Goal: Task Accomplishment & Management: Complete application form

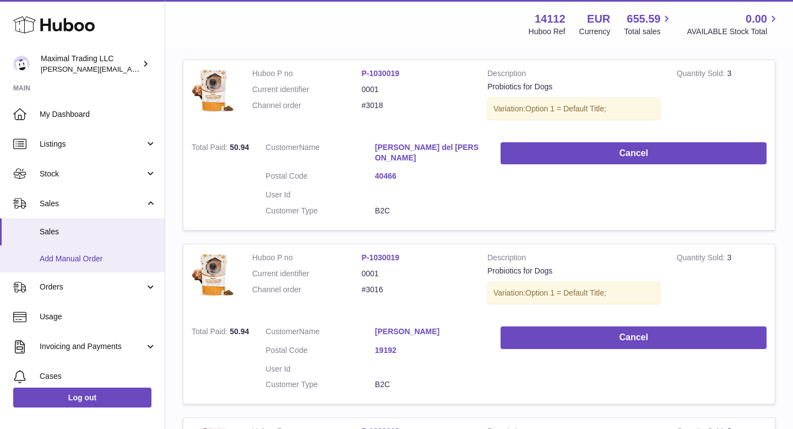
click at [85, 256] on span "Add Manual Order" at bounding box center [98, 258] width 117 height 10
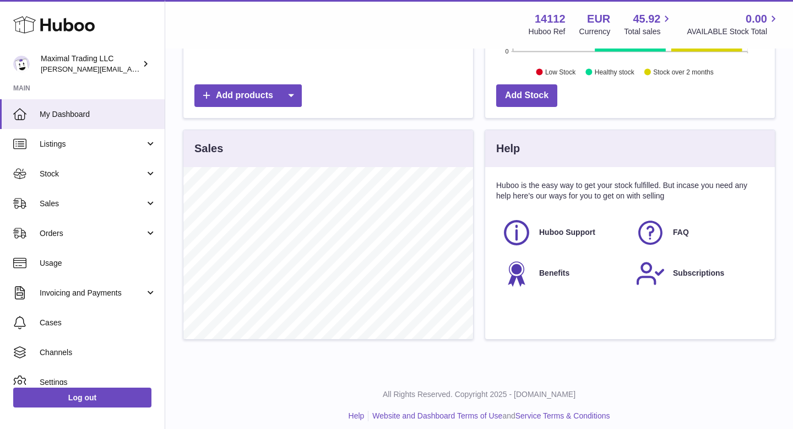
scroll to position [295, 0]
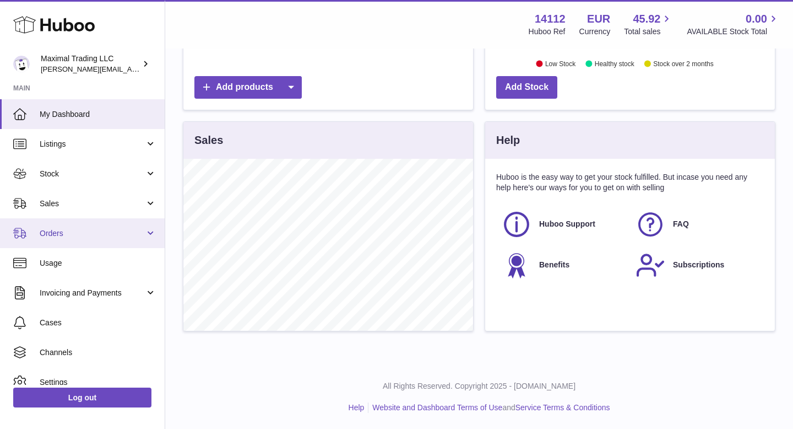
click at [77, 223] on link "Orders" at bounding box center [82, 233] width 165 height 30
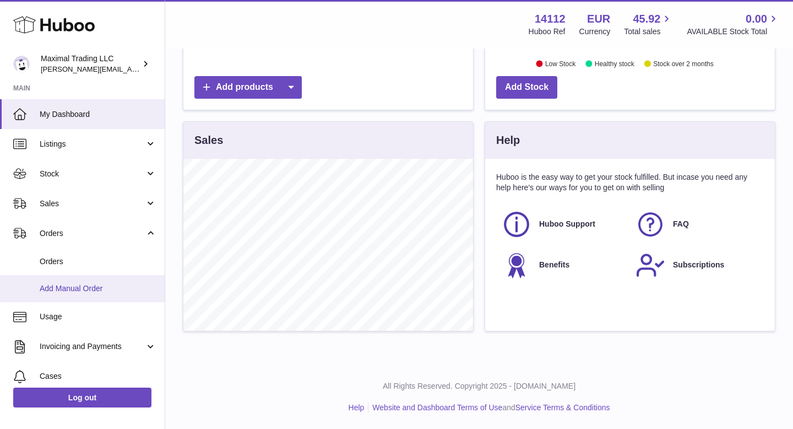
click at [77, 281] on link "Add Manual Order" at bounding box center [82, 288] width 165 height 27
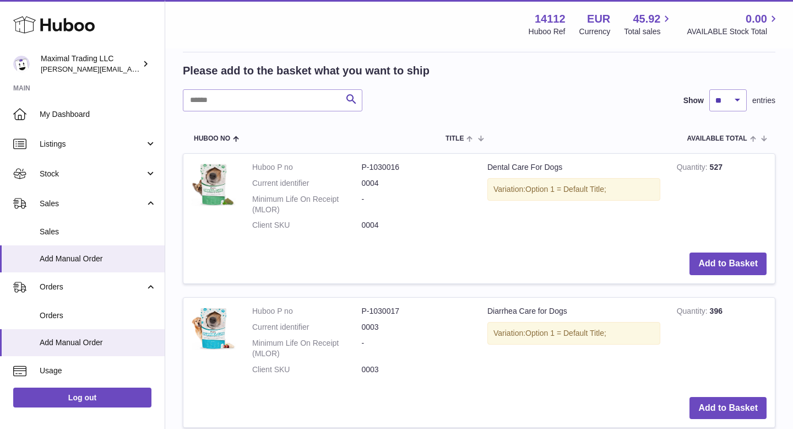
scroll to position [213, 0]
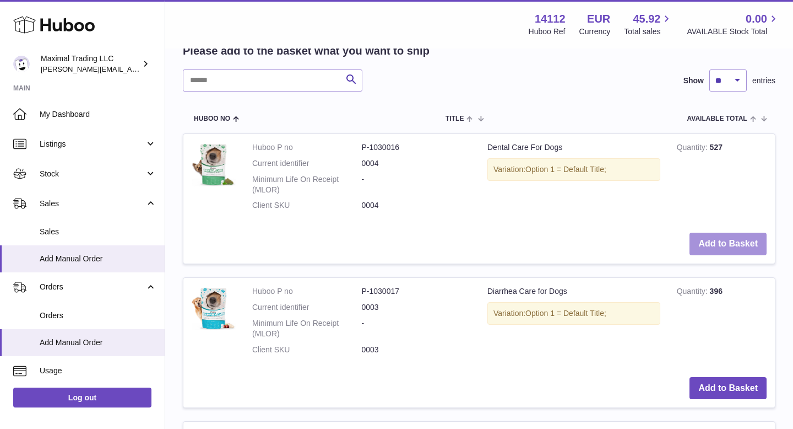
click at [717, 242] on button "Add to Basket" at bounding box center [728, 243] width 77 height 23
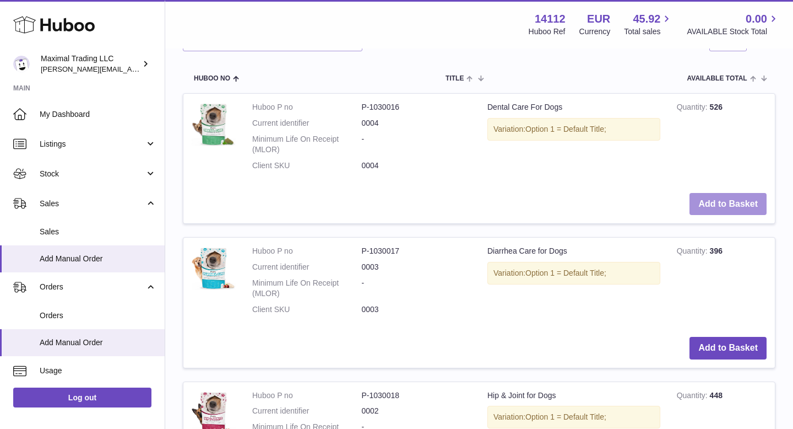
scroll to position [413, 0]
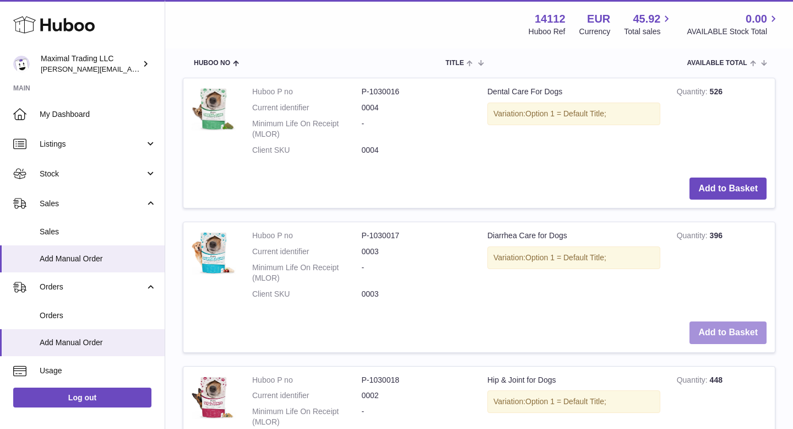
click at [731, 336] on button "Add to Basket" at bounding box center [728, 332] width 77 height 23
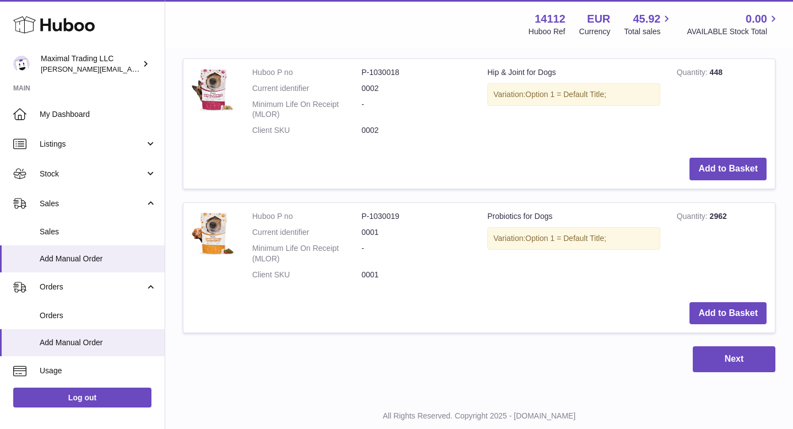
scroll to position [895, 0]
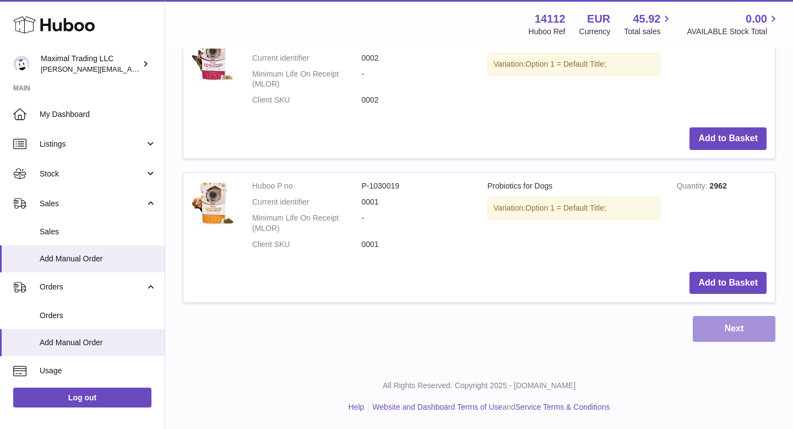
click at [719, 321] on button "Next" at bounding box center [734, 329] width 83 height 26
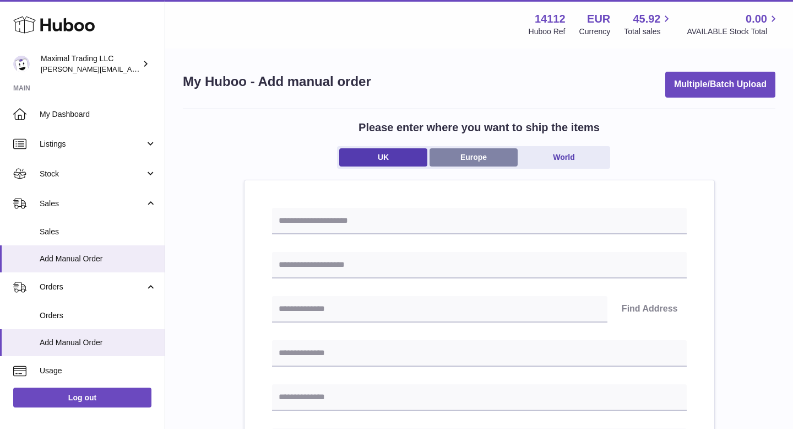
click at [465, 161] on link "Europe" at bounding box center [474, 157] width 88 height 18
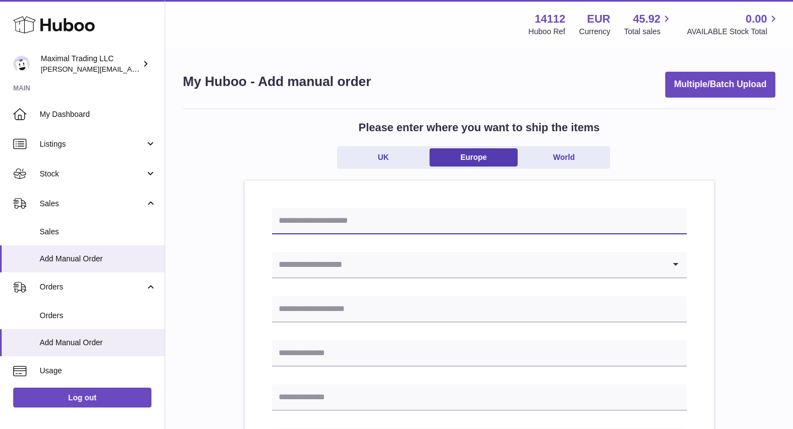
click at [326, 221] on input "text" at bounding box center [479, 221] width 415 height 26
type input "*"
type input "**********"
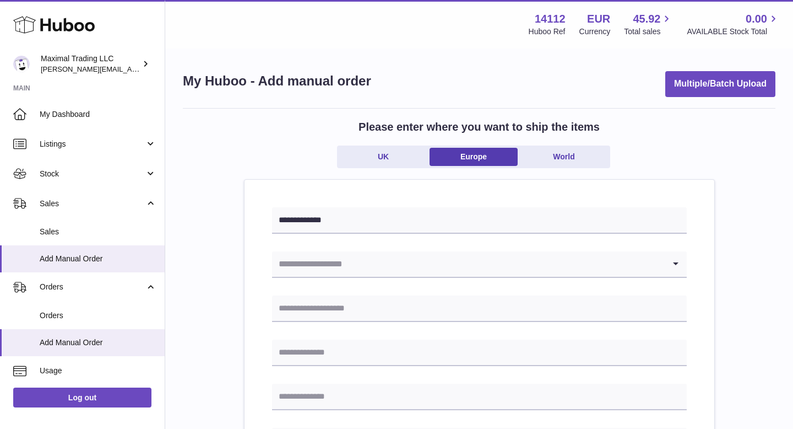
click at [311, 266] on input "Search for option" at bounding box center [468, 263] width 393 height 25
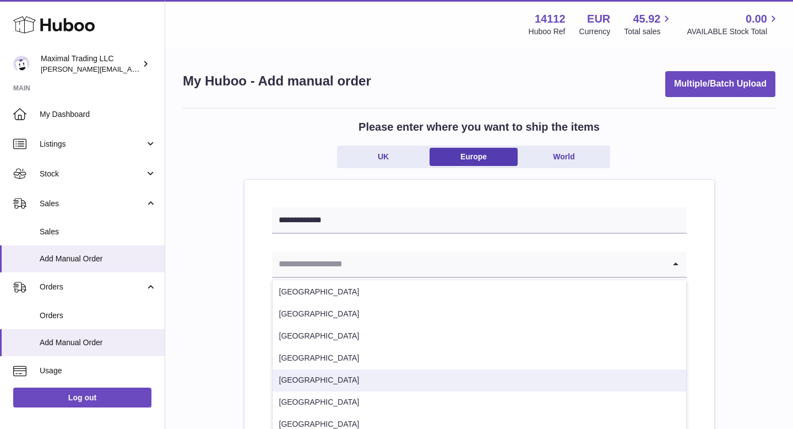
scroll to position [446, 0]
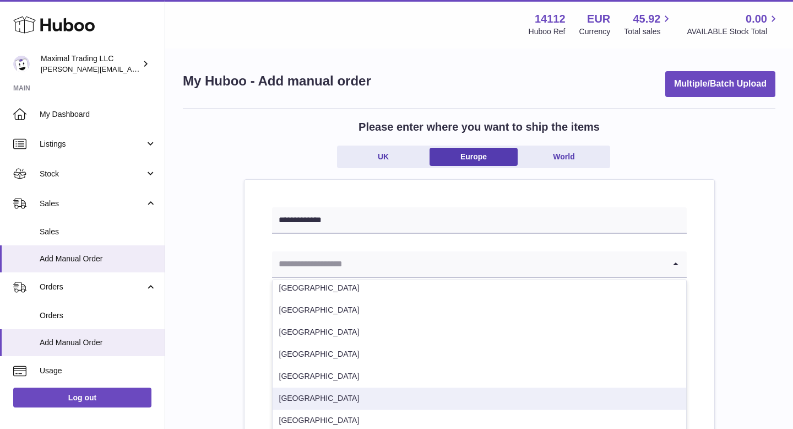
click at [308, 399] on li "Spain" at bounding box center [480, 398] width 414 height 22
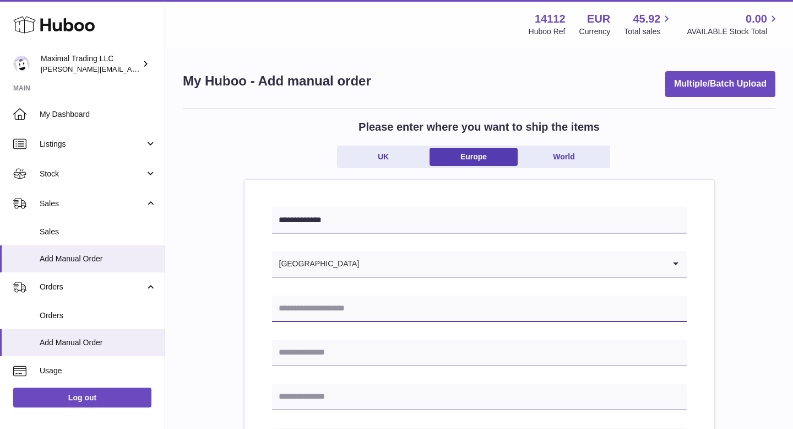
click at [313, 312] on input "text" at bounding box center [479, 308] width 415 height 26
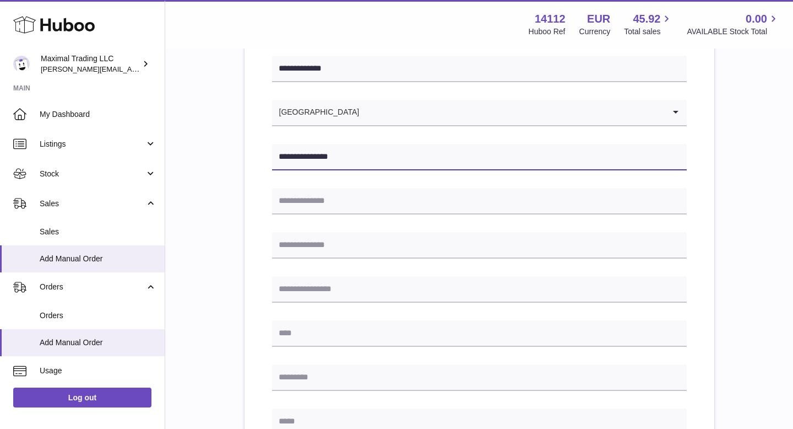
scroll to position [181, 0]
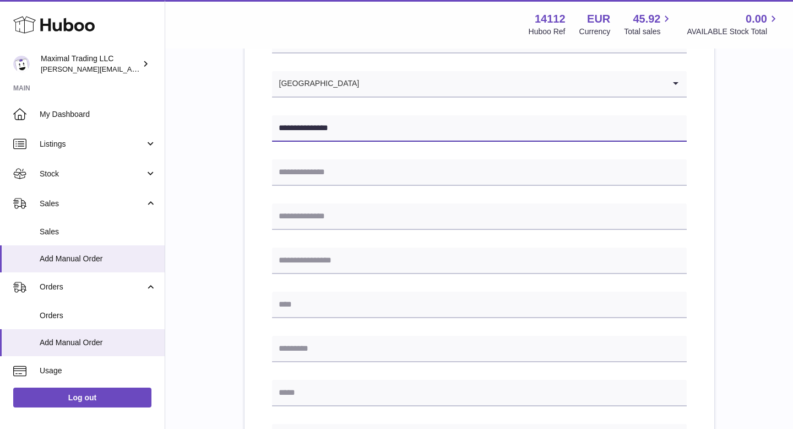
type input "**********"
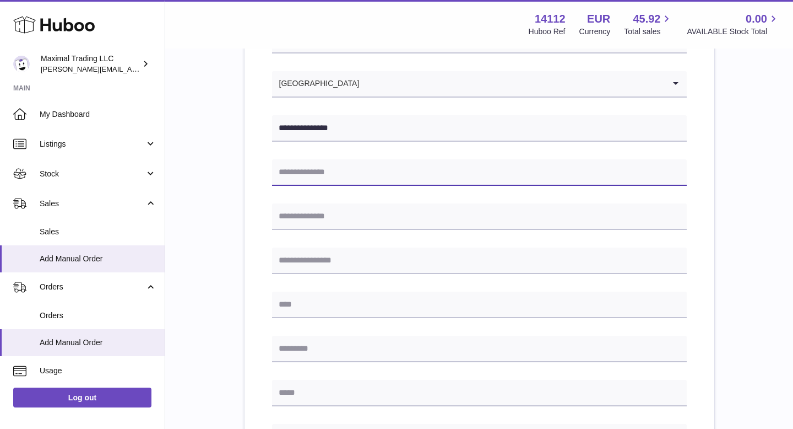
click at [344, 175] on input "text" at bounding box center [479, 172] width 415 height 26
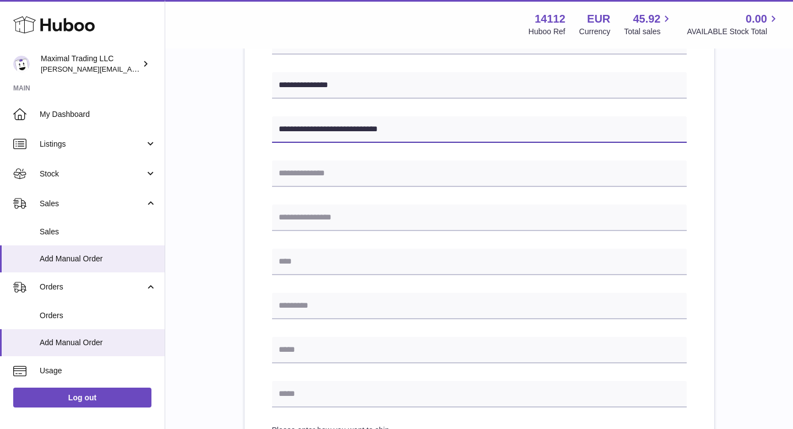
scroll to position [249, 0]
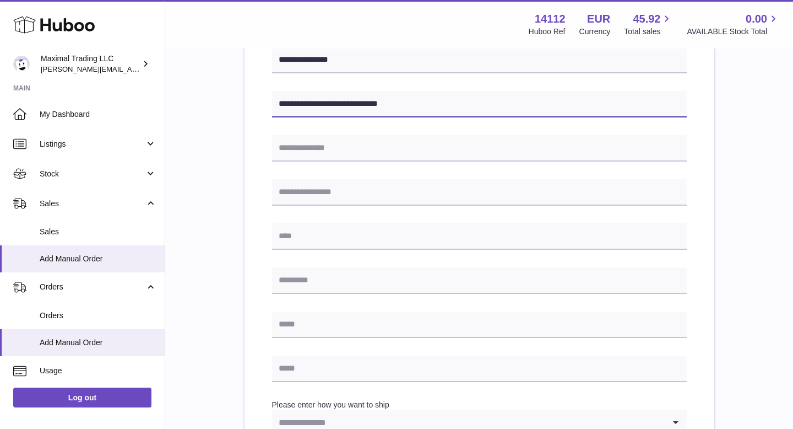
type input "**********"
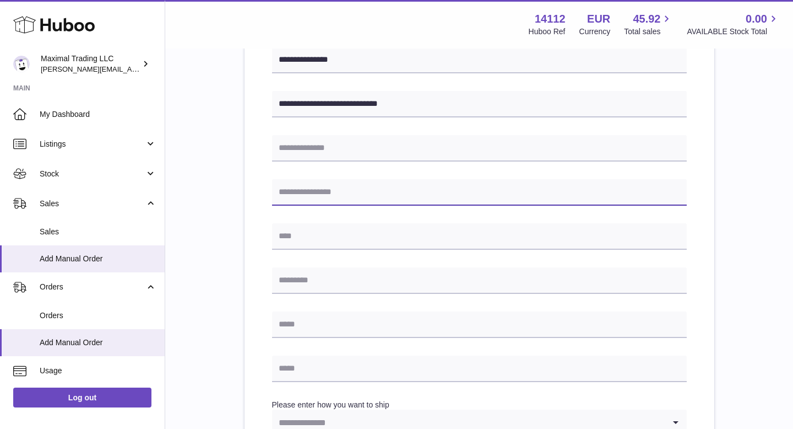
click at [300, 198] on input "text" at bounding box center [479, 192] width 415 height 26
click at [303, 191] on input "text" at bounding box center [479, 192] width 415 height 26
type input "*********"
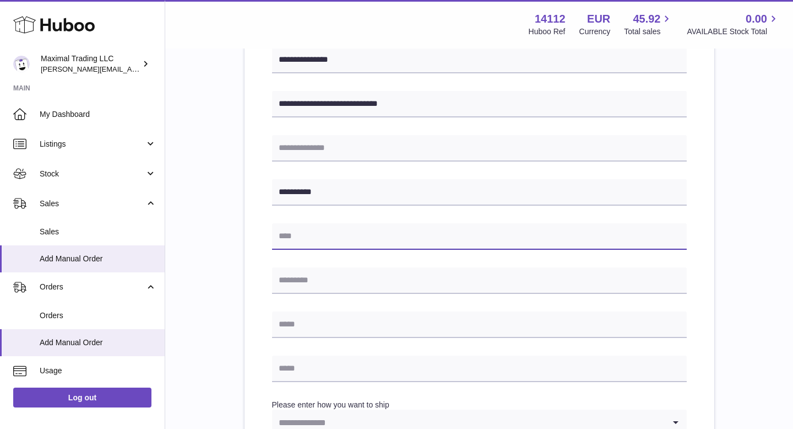
click at [286, 240] on input "text" at bounding box center [479, 236] width 415 height 26
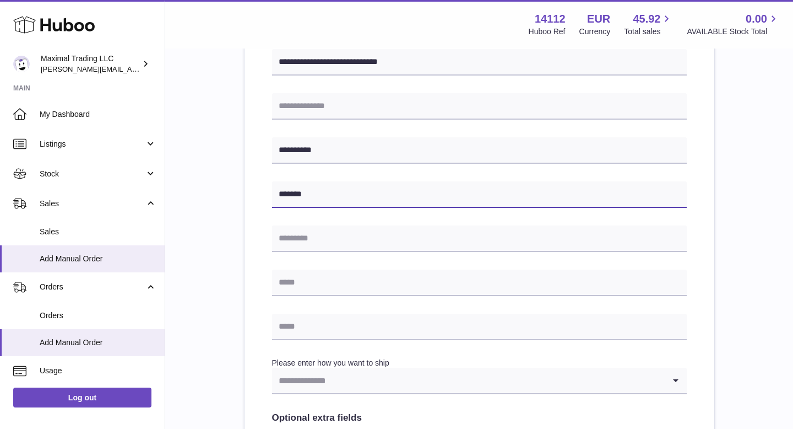
type input "******"
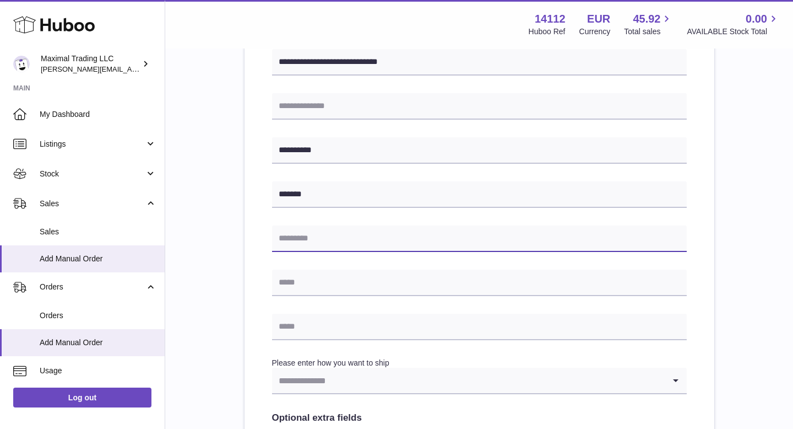
click at [298, 243] on input "text" at bounding box center [479, 238] width 415 height 26
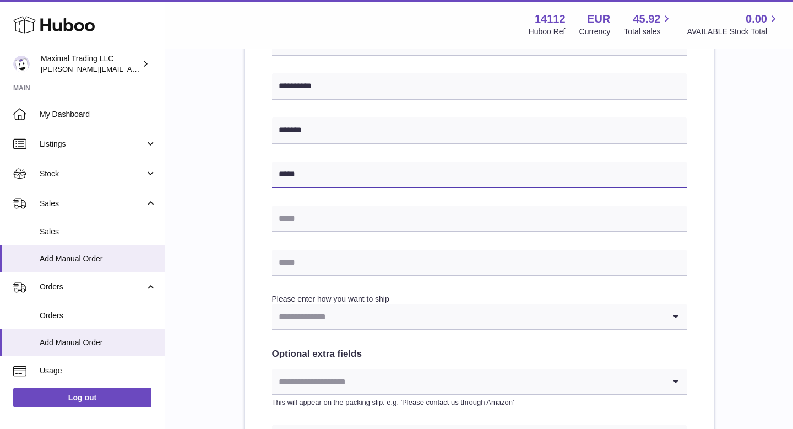
scroll to position [356, 0]
type input "*****"
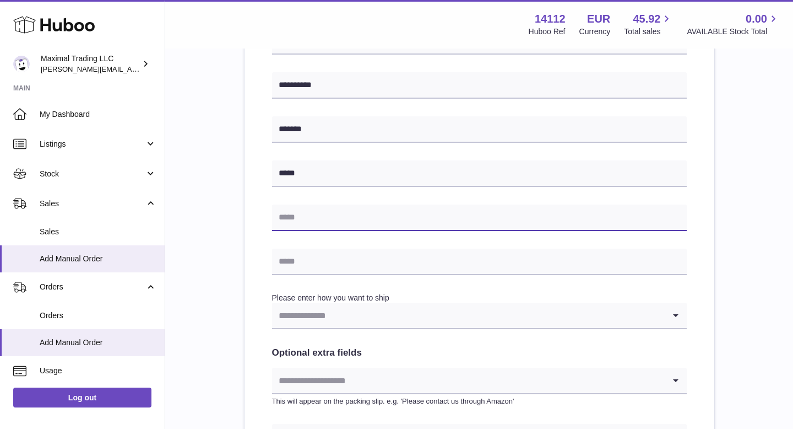
click at [299, 223] on input "text" at bounding box center [479, 217] width 415 height 26
type input "*********"
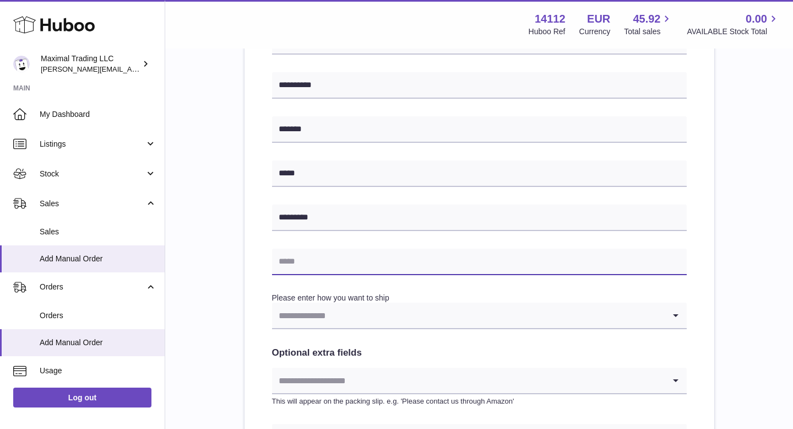
click at [300, 268] on input "text" at bounding box center [479, 261] width 415 height 26
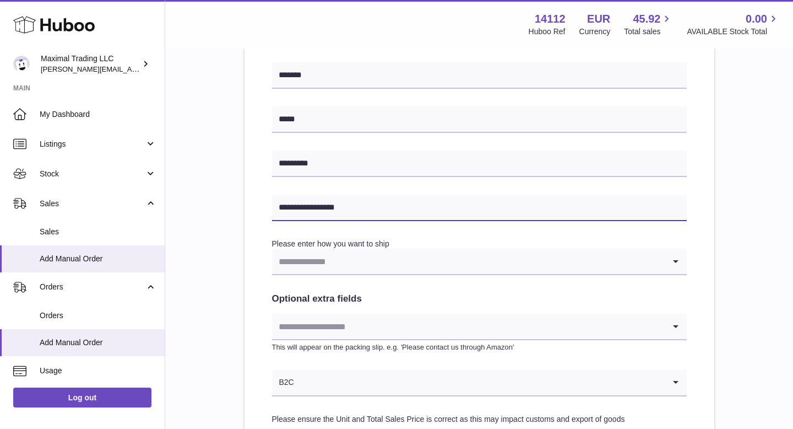
scroll to position [419, 0]
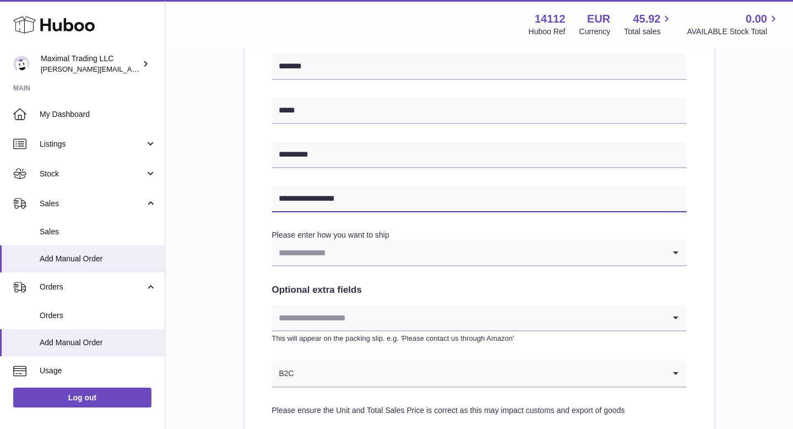
type input "**********"
click at [368, 250] on input "Search for option" at bounding box center [468, 252] width 393 height 25
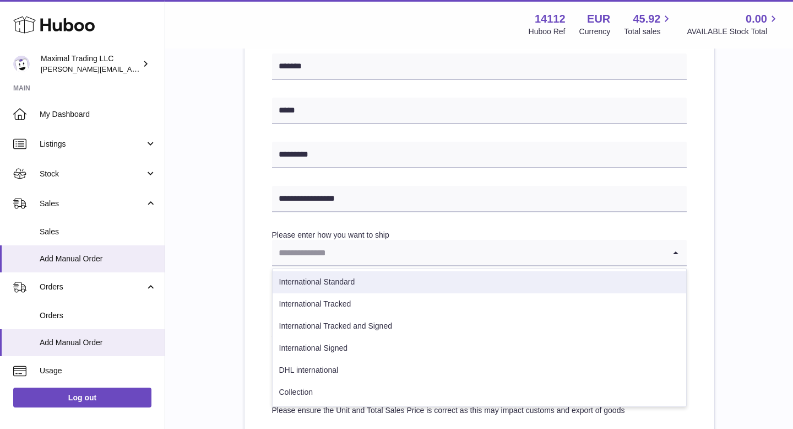
click at [348, 279] on li "International Standard" at bounding box center [480, 282] width 414 height 22
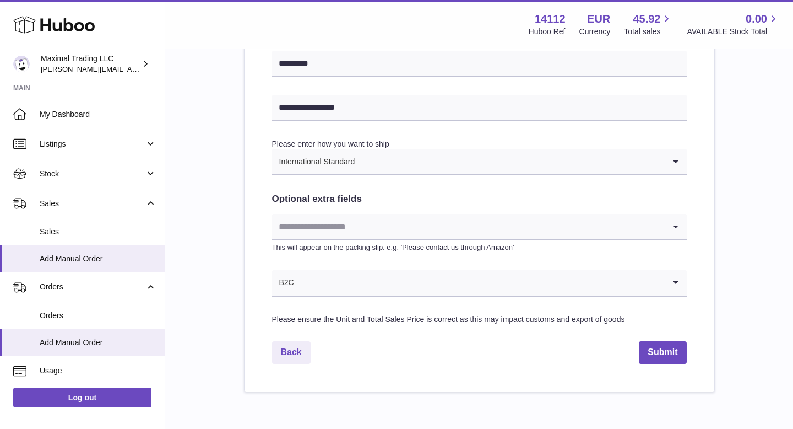
scroll to position [528, 0]
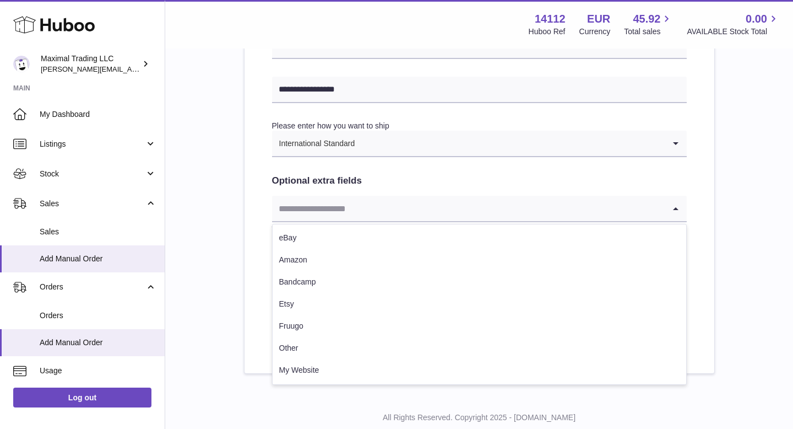
click at [335, 203] on input "Search for option" at bounding box center [468, 208] width 393 height 25
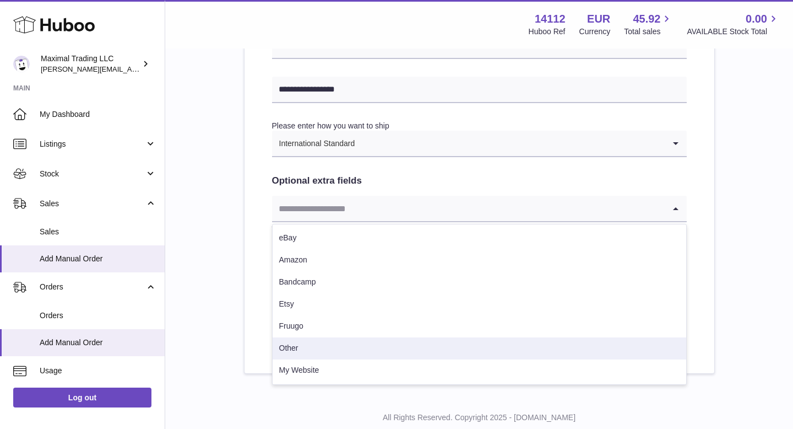
click at [323, 348] on li "Other" at bounding box center [480, 348] width 414 height 22
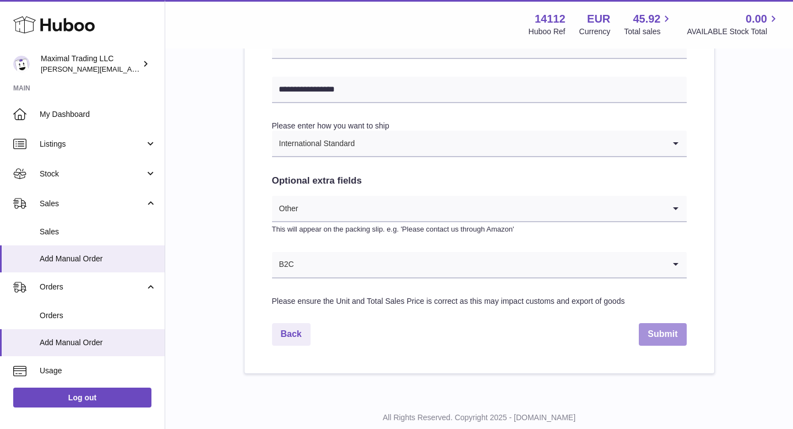
click at [655, 334] on button "Submit" at bounding box center [662, 334] width 47 height 23
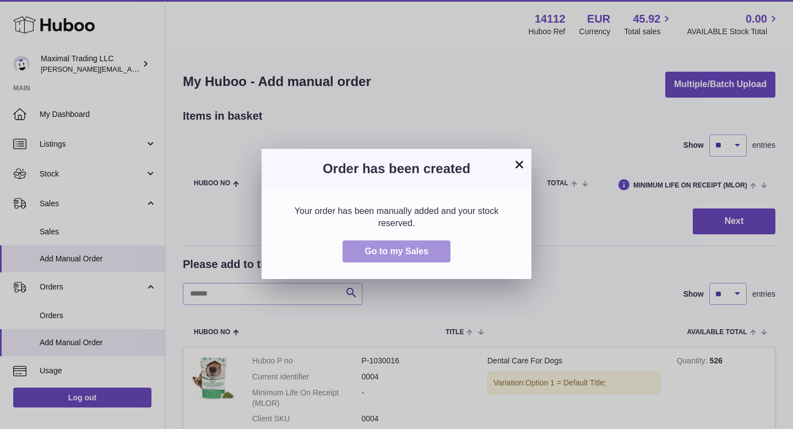
click at [422, 248] on span "Go to my Sales" at bounding box center [397, 250] width 64 height 9
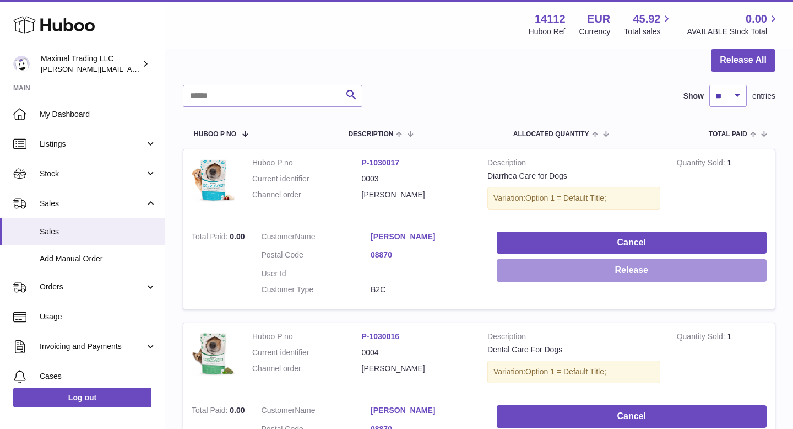
scroll to position [125, 0]
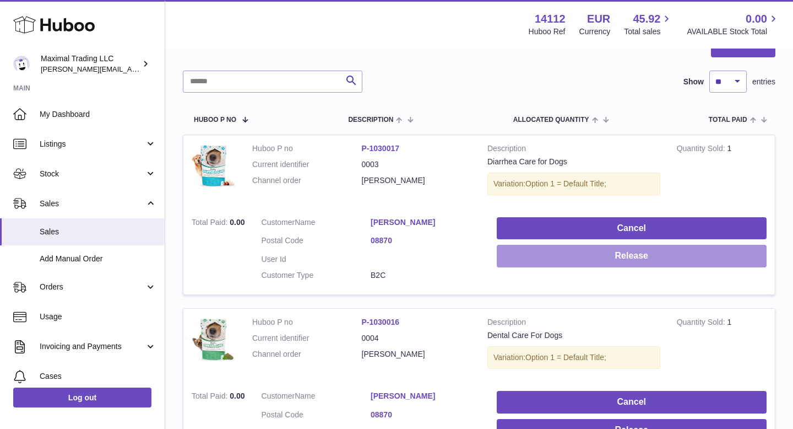
click at [605, 254] on button "Release" at bounding box center [632, 256] width 270 height 23
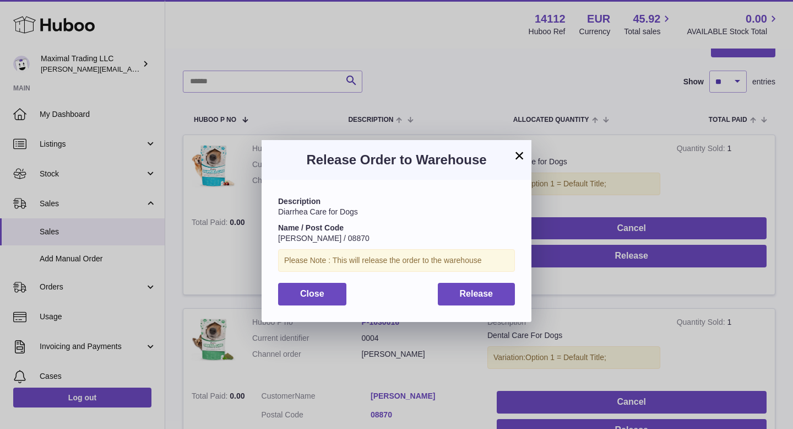
scroll to position [17, 0]
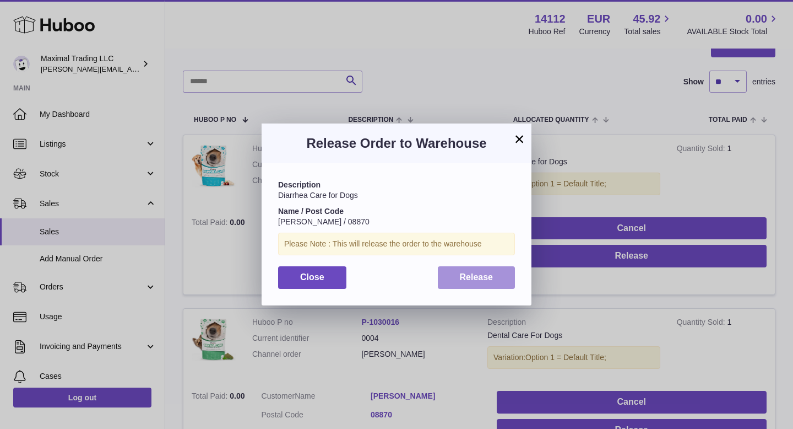
click at [483, 278] on span "Release" at bounding box center [477, 276] width 34 height 9
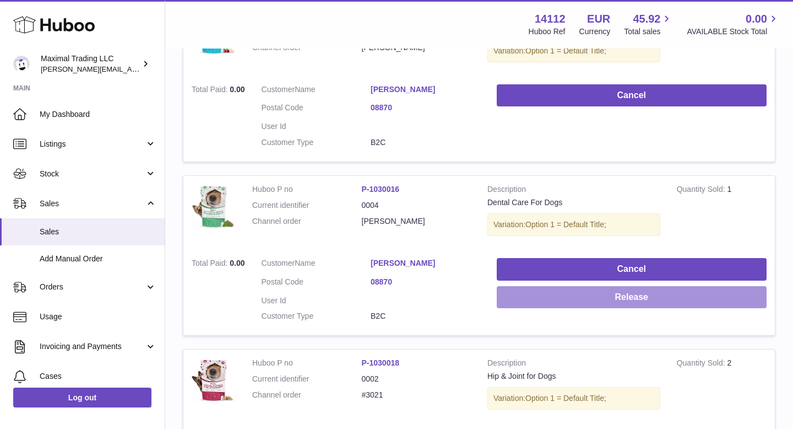
scroll to position [268, 0]
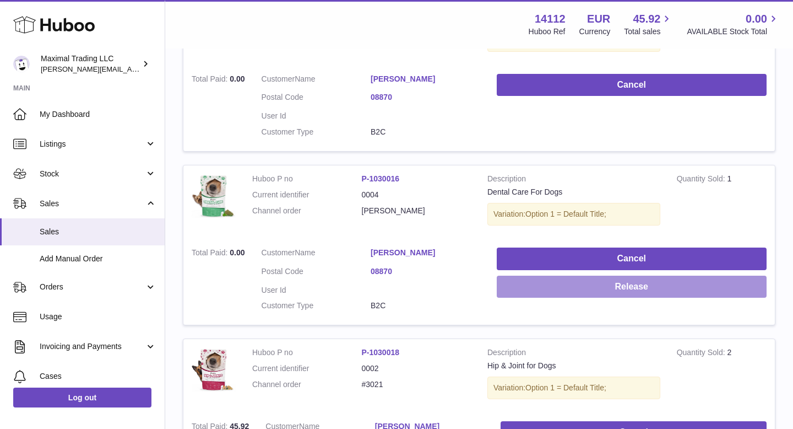
click at [608, 281] on button "Release" at bounding box center [632, 286] width 270 height 23
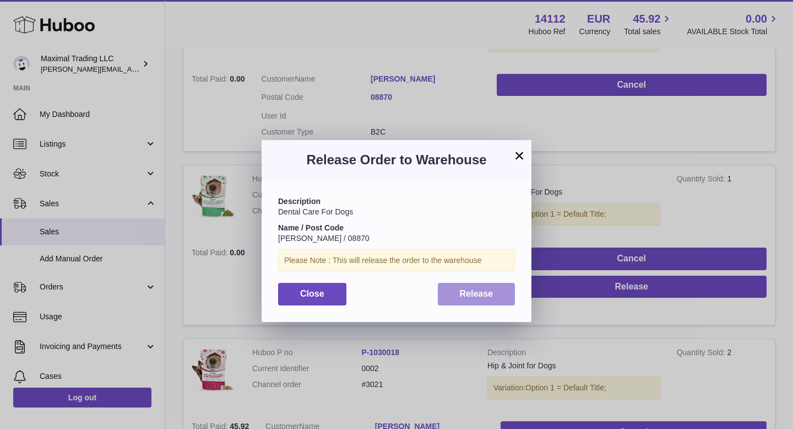
click at [474, 294] on span "Release" at bounding box center [477, 293] width 34 height 9
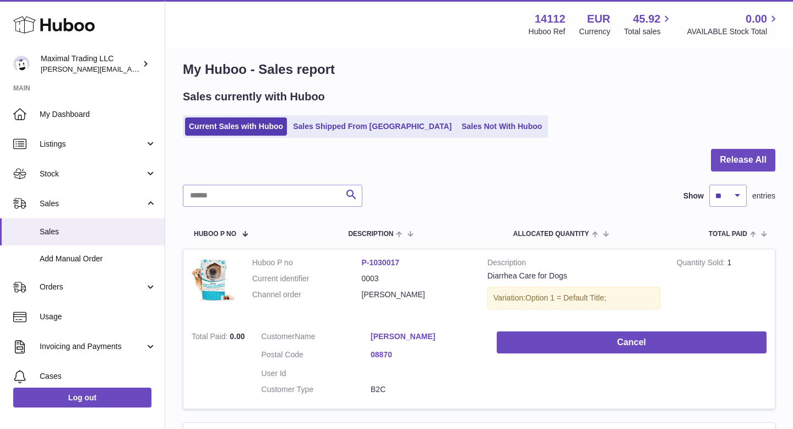
scroll to position [0, 0]
